Goal: Task Accomplishment & Management: Use online tool/utility

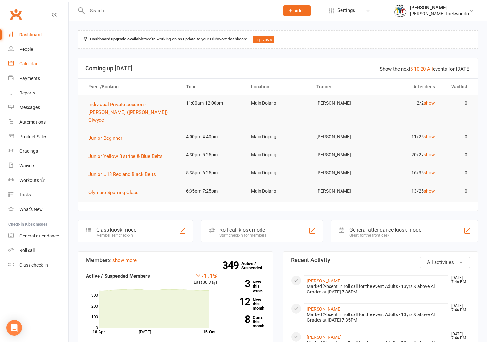
click at [27, 61] on link "Calendar" at bounding box center [38, 64] width 60 height 15
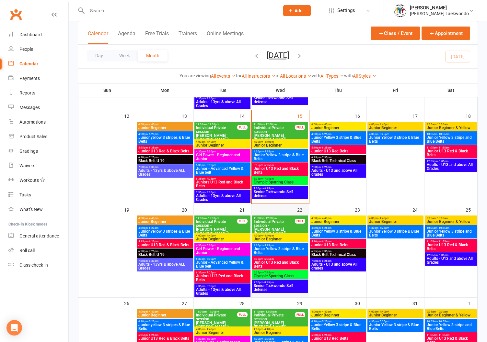
scroll to position [190, 0]
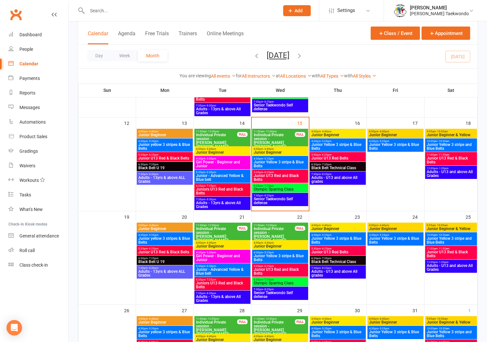
click at [281, 148] on span "4:00pm - 4:40pm" at bounding box center [279, 149] width 53 height 3
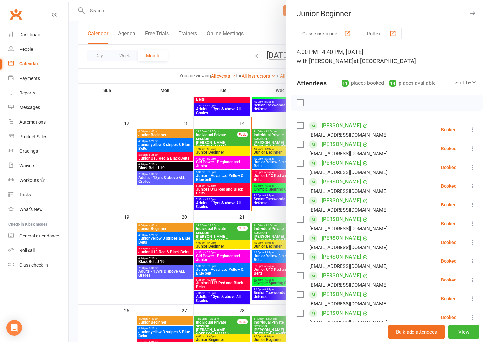
click at [374, 31] on button "Roll call" at bounding box center [381, 34] width 40 height 12
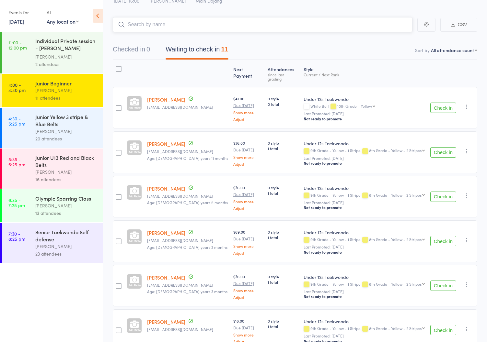
scroll to position [32, 0]
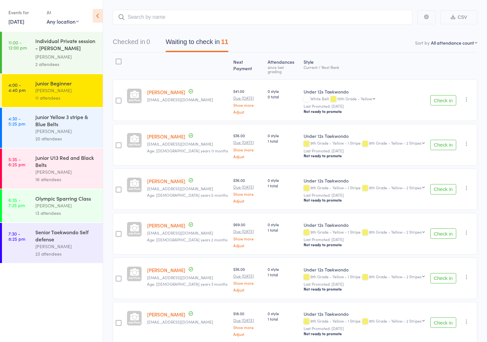
click at [49, 125] on div "Junior Yellow 3 stripe & Blue Belts" at bounding box center [66, 120] width 62 height 14
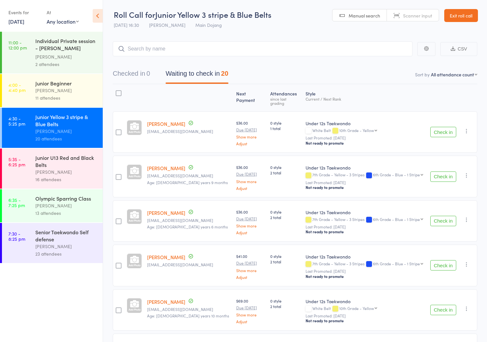
click at [58, 166] on div "Junior U13 Red and Black Belts" at bounding box center [66, 161] width 62 height 14
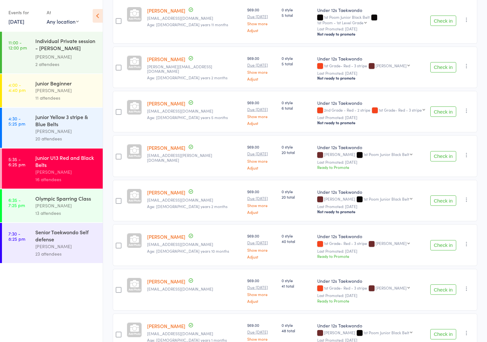
scroll to position [502, 0]
